Goal: Information Seeking & Learning: Learn about a topic

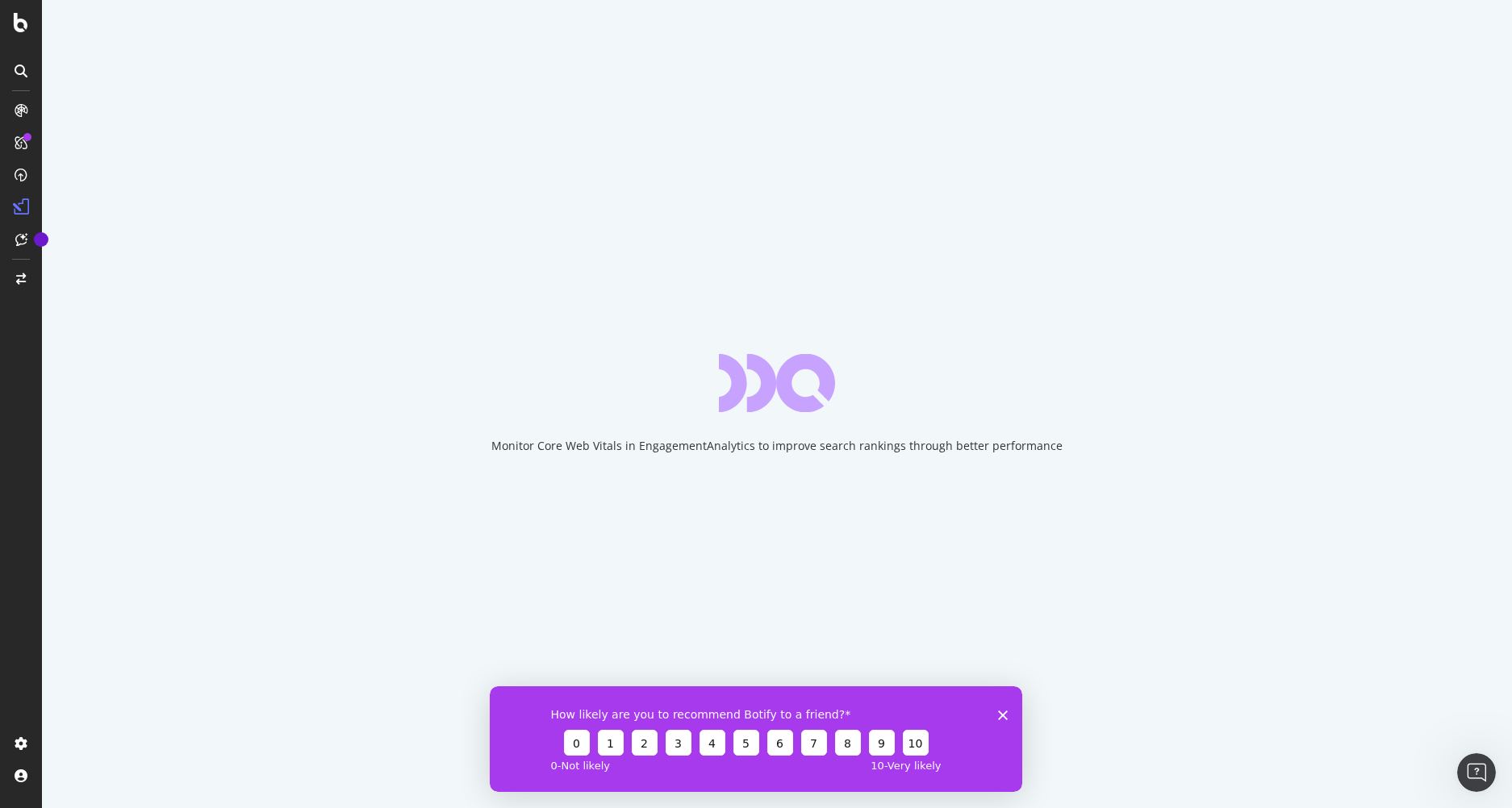
click at [1000, 718] on icon "Close survey" at bounding box center [1003, 715] width 10 height 10
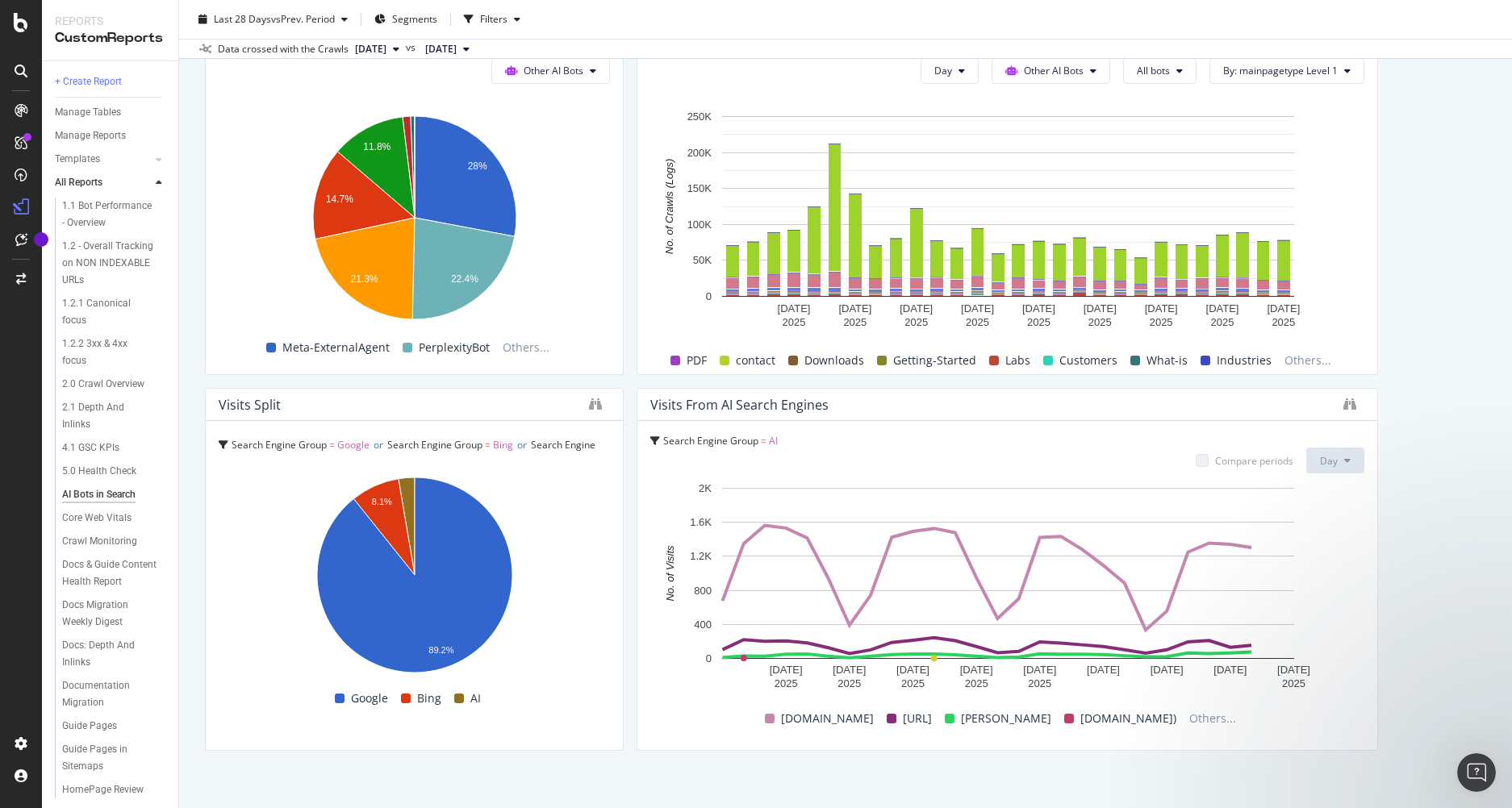
scroll to position [1794, 0]
